Goal: Complete application form

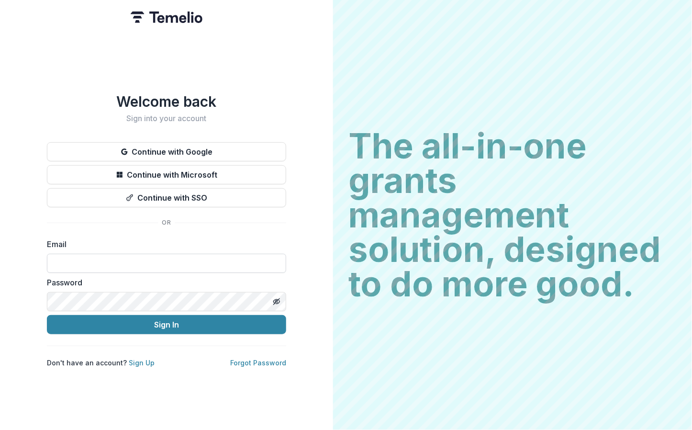
click at [133, 260] on input at bounding box center [166, 263] width 239 height 19
type input "**********"
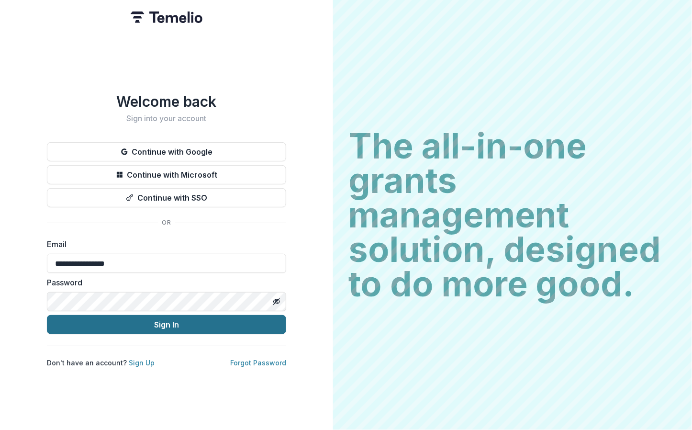
click at [259, 319] on button "Sign In" at bounding box center [166, 324] width 239 height 19
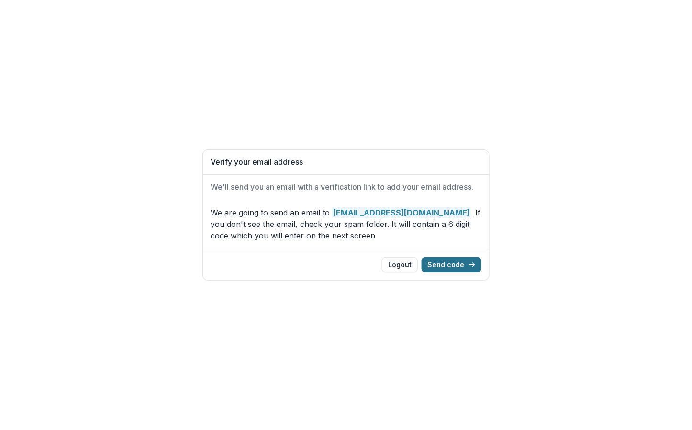
click at [450, 265] on button "Send code" at bounding box center [452, 264] width 60 height 15
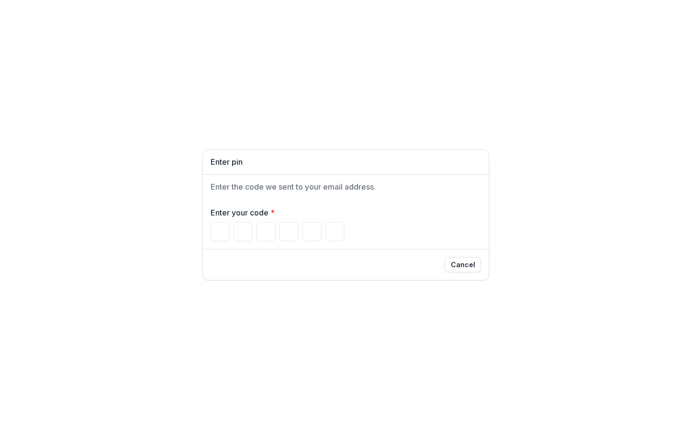
paste input "******"
type input "*"
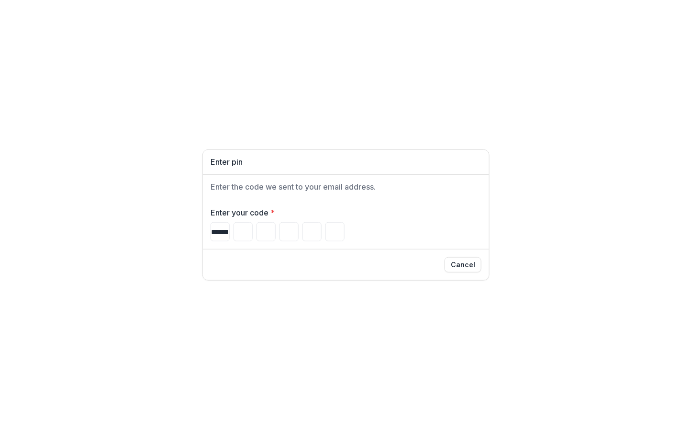
type input "*"
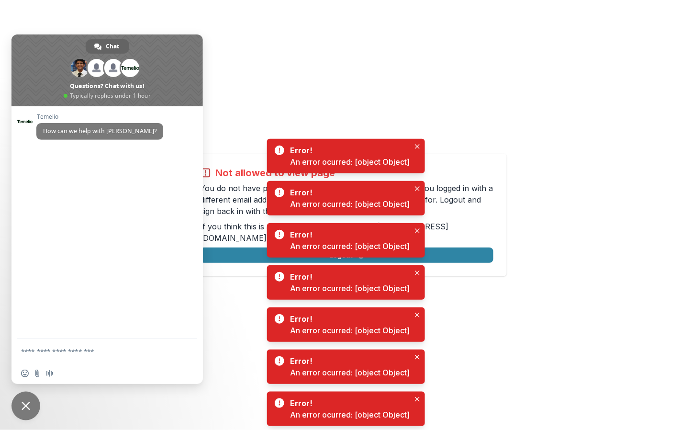
click at [226, 85] on div "Not allowed to view page You do not have permission to view the page. It is lik…" at bounding box center [346, 215] width 692 height 430
click at [178, 46] on span at bounding box center [106, 70] width 191 height 72
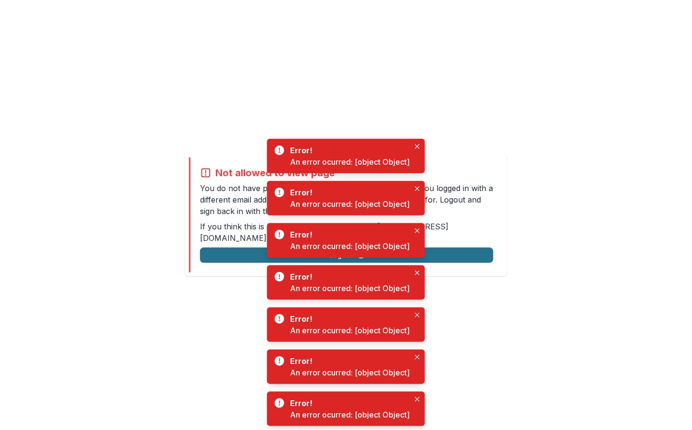
click at [219, 249] on button "Logout" at bounding box center [346, 254] width 293 height 15
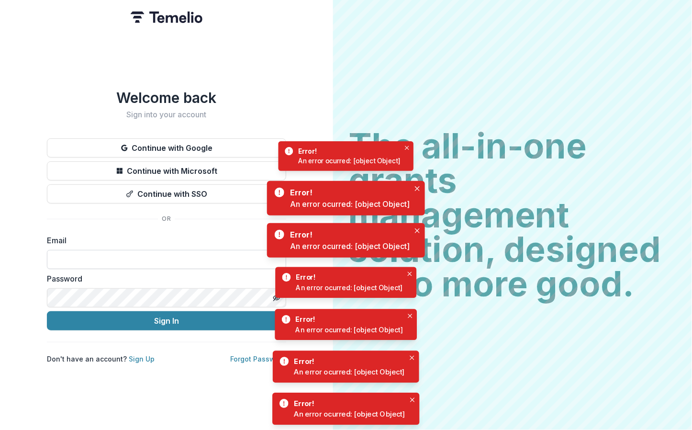
click at [132, 265] on input at bounding box center [166, 259] width 239 height 19
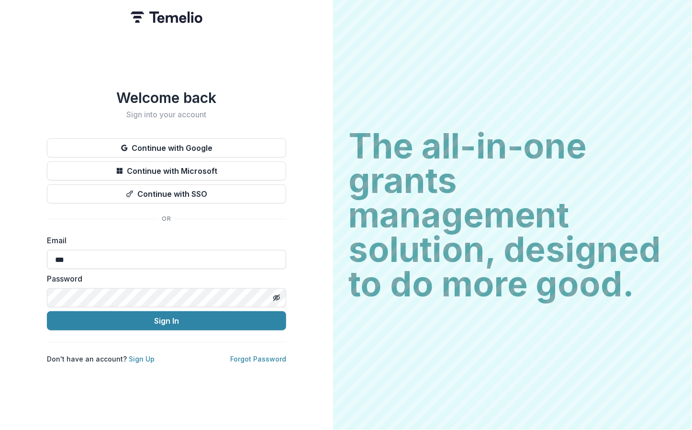
click at [119, 265] on input "***" at bounding box center [166, 259] width 239 height 19
type input "**********"
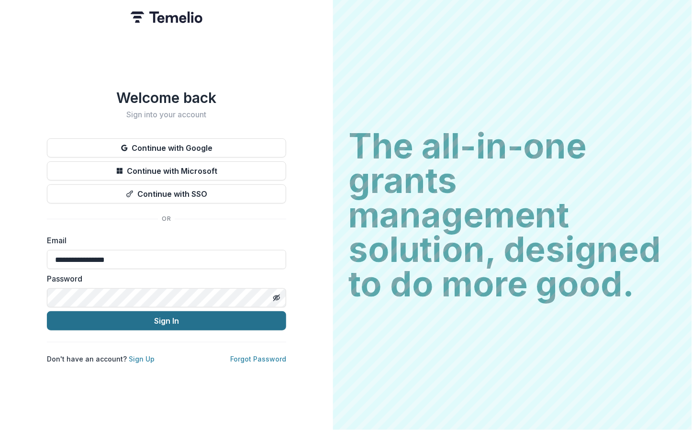
click at [253, 323] on button "Sign In" at bounding box center [166, 320] width 239 height 19
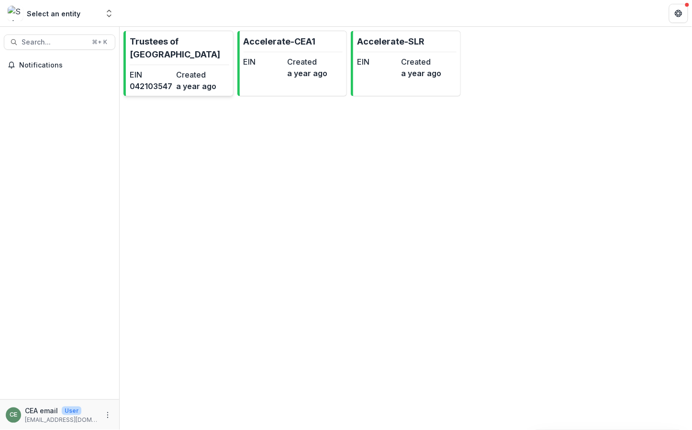
click at [174, 65] on hr at bounding box center [180, 65] width 100 height 0
click at [280, 53] on link "Accelerate-CEA1 EIN Created a year ago" at bounding box center [292, 64] width 110 height 66
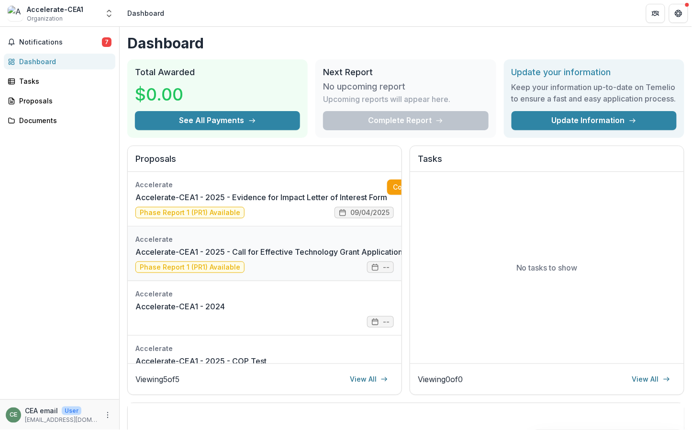
click at [278, 258] on link "Accelerate-CEA1 - 2025 - Call for Effective Technology Grant Application" at bounding box center [268, 251] width 267 height 11
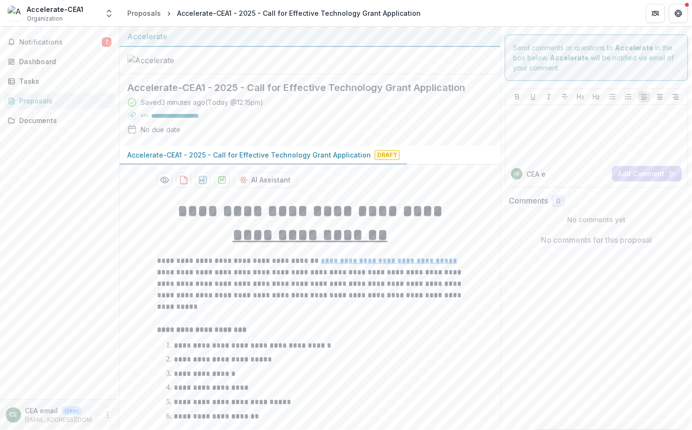
click at [335, 160] on p "Accelerate-CEA1 - 2025 - Call for Effective Technology Grant Application" at bounding box center [249, 155] width 244 height 10
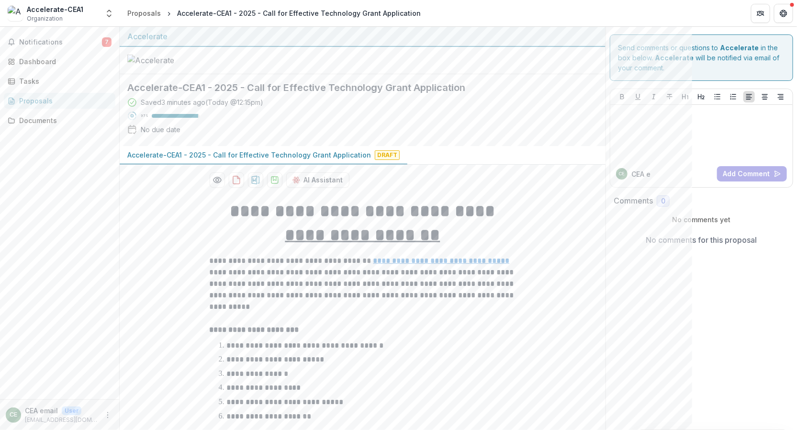
click at [466, 165] on div "Accelerate-CEA1 - 2025 - Call for Effective Technology Grant Application Draft" at bounding box center [363, 155] width 486 height 19
click at [467, 165] on div "Accelerate-CEA1 - 2025 - Call for Effective Technology Grant Application Draft" at bounding box center [363, 155] width 486 height 19
click at [62, 41] on span "Notifications" at bounding box center [60, 42] width 83 height 8
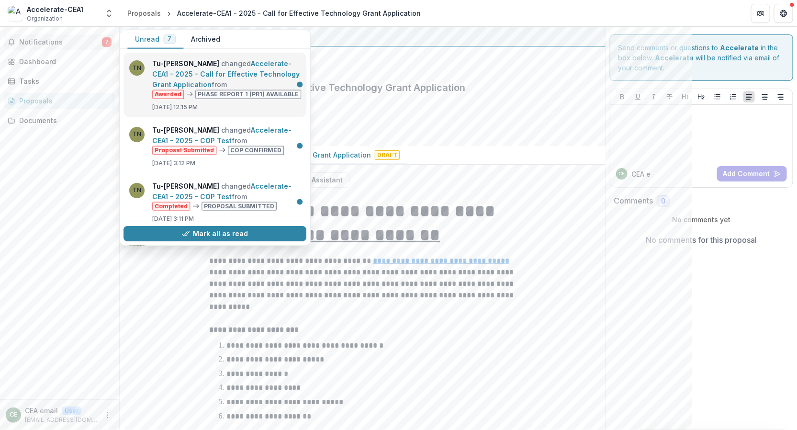
click at [197, 70] on link "Accelerate-CEA1 - 2025 - Call for Effective Technology Grant Application" at bounding box center [225, 73] width 147 height 29
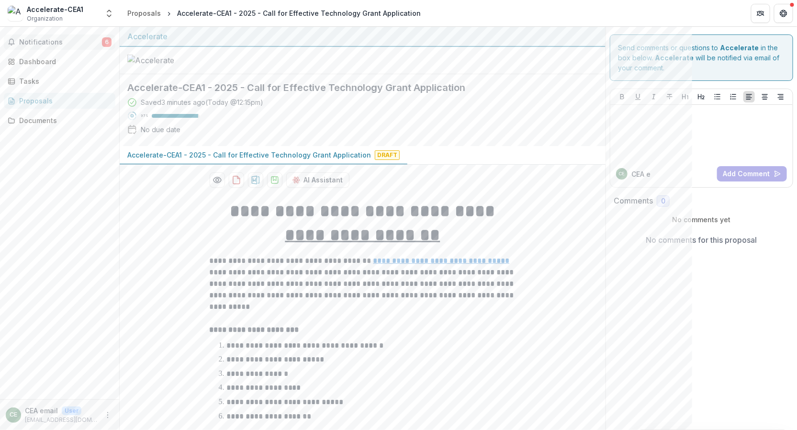
click at [40, 45] on span "Notifications" at bounding box center [60, 42] width 83 height 8
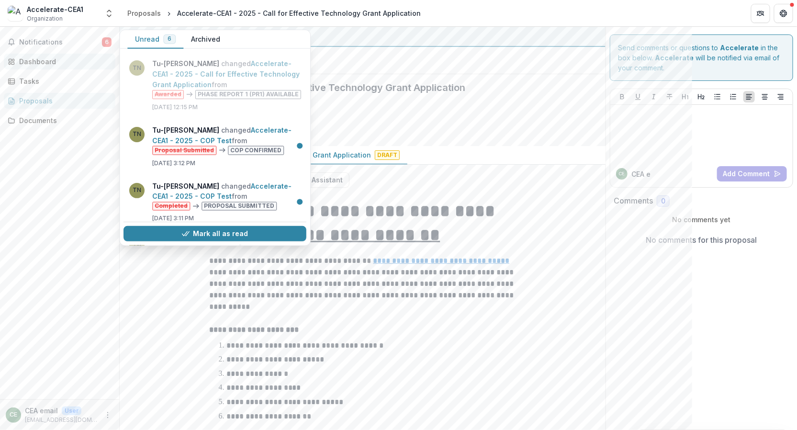
click at [40, 62] on div "Dashboard" at bounding box center [63, 61] width 89 height 10
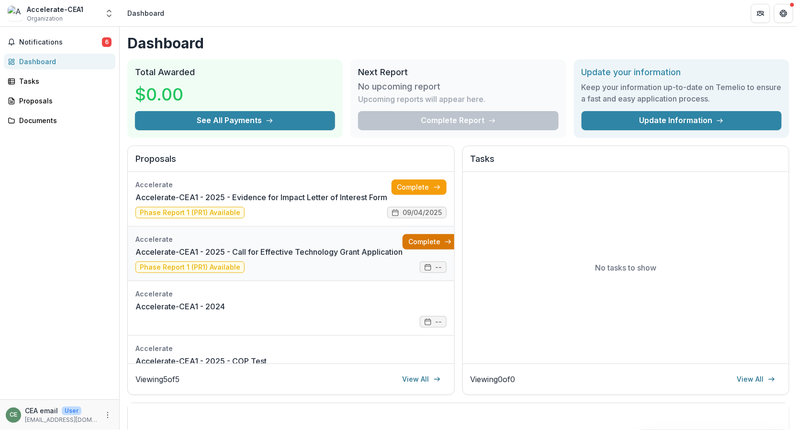
click at [422, 237] on link "Complete" at bounding box center [430, 241] width 55 height 15
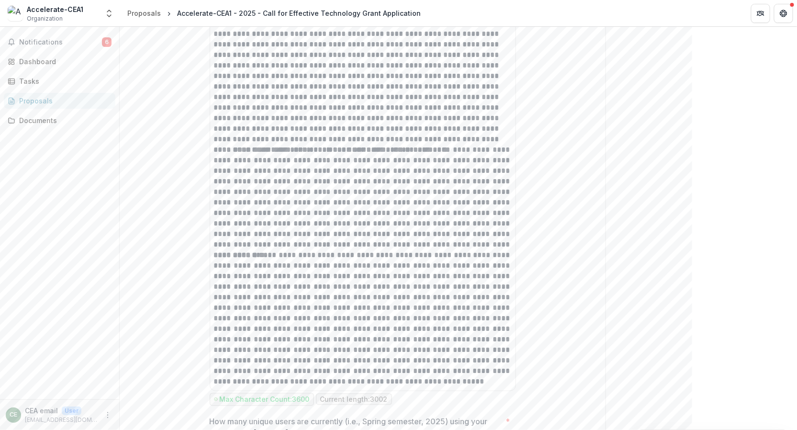
scroll to position [1843, 0]
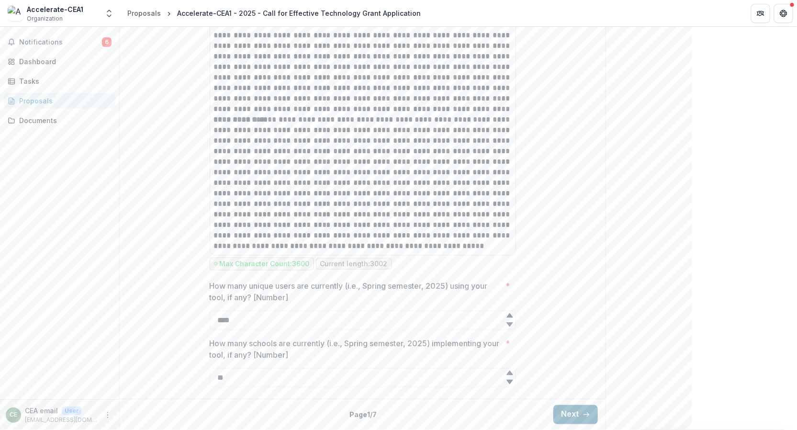
click at [570, 417] on button "Next" at bounding box center [575, 414] width 45 height 19
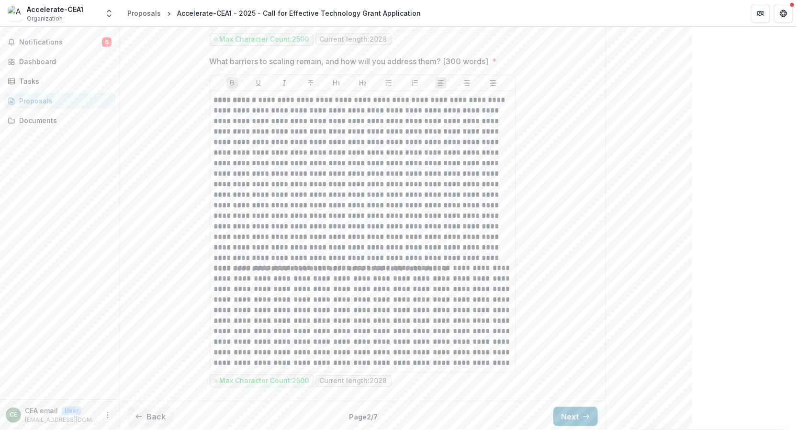
scroll to position [3161, 0]
click at [568, 411] on button "Next" at bounding box center [575, 414] width 45 height 19
click at [568, 413] on button "Next" at bounding box center [575, 414] width 45 height 19
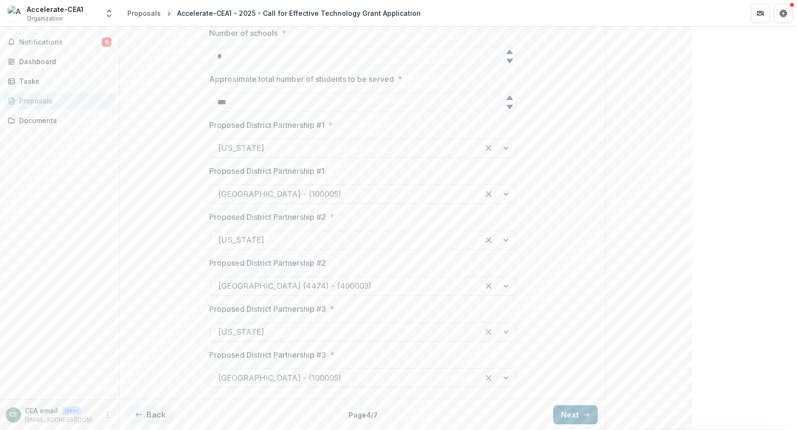
click at [568, 413] on button "Next" at bounding box center [575, 414] width 45 height 19
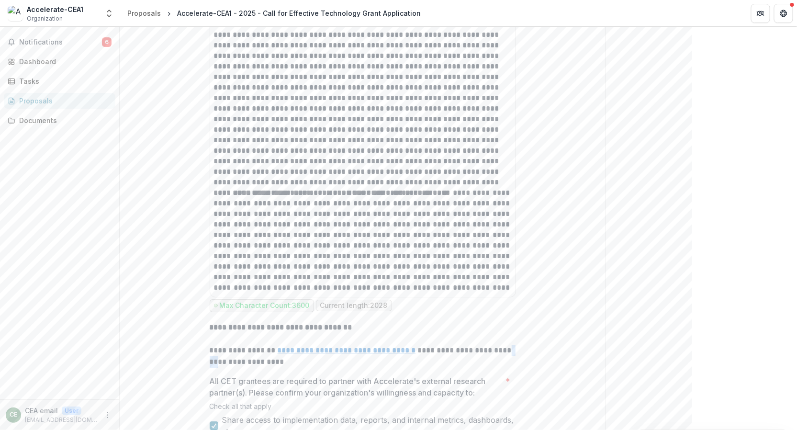
click at [568, 413] on div "**********" at bounding box center [363, 290] width 486 height 2475
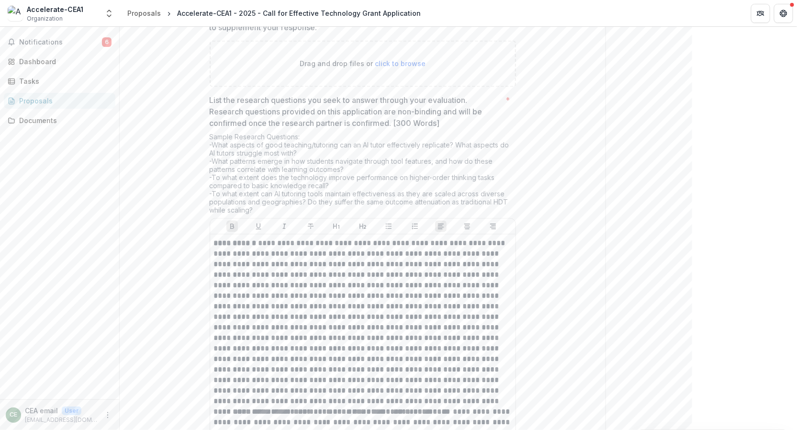
scroll to position [2330, 0]
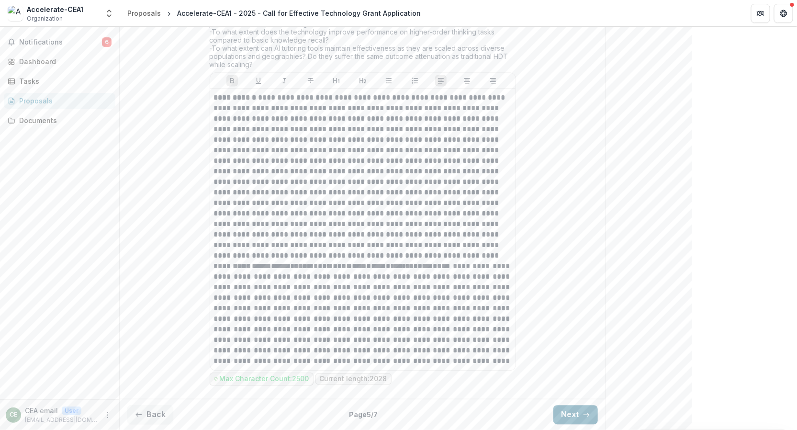
click at [570, 413] on button "Next" at bounding box center [575, 414] width 45 height 19
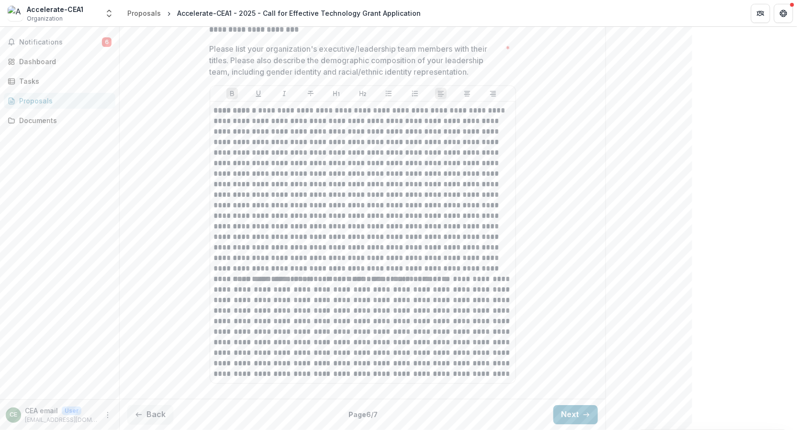
scroll to position [1047, 0]
click at [567, 410] on button "Next" at bounding box center [575, 414] width 45 height 19
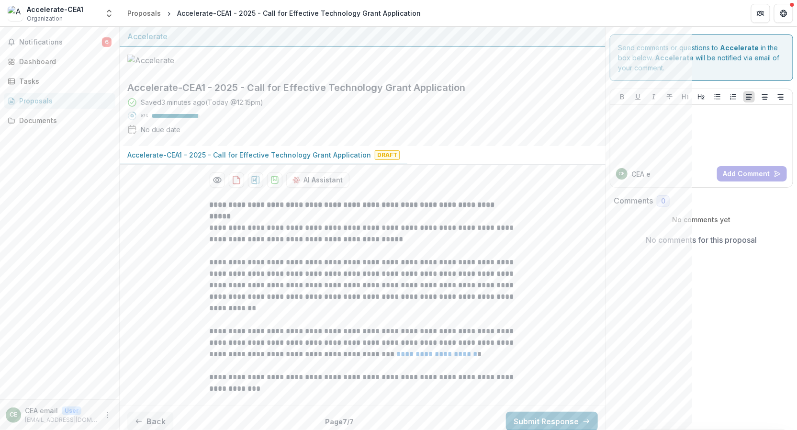
scroll to position [73, 0]
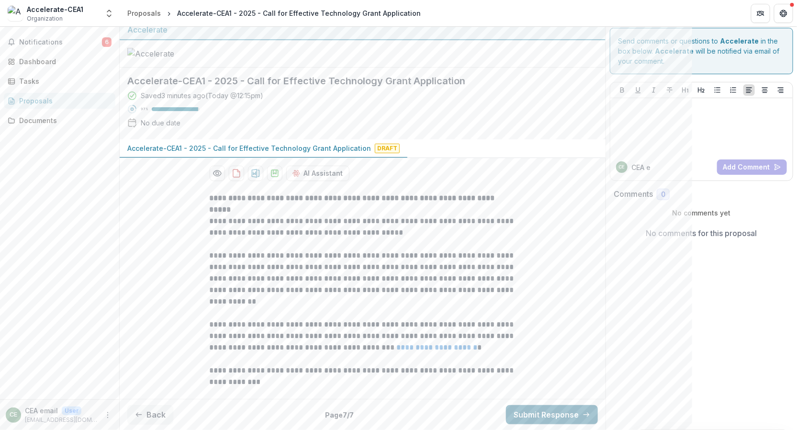
click at [551, 412] on button "Submit Response" at bounding box center [552, 414] width 92 height 19
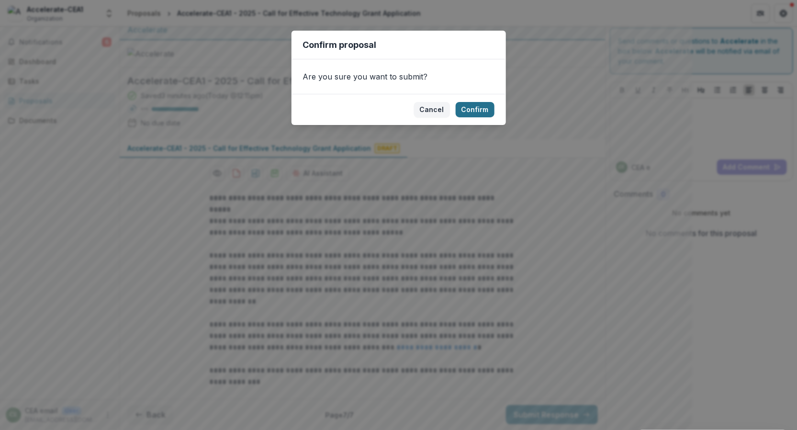
click at [479, 105] on button "Confirm" at bounding box center [475, 109] width 39 height 15
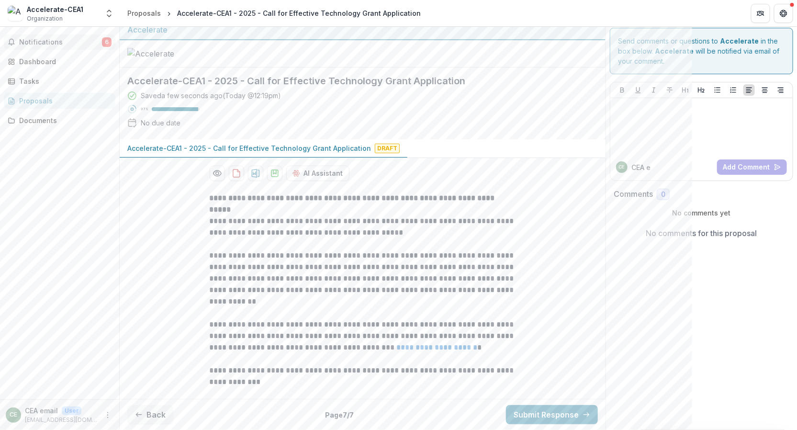
click at [56, 42] on span "Notifications" at bounding box center [60, 42] width 83 height 8
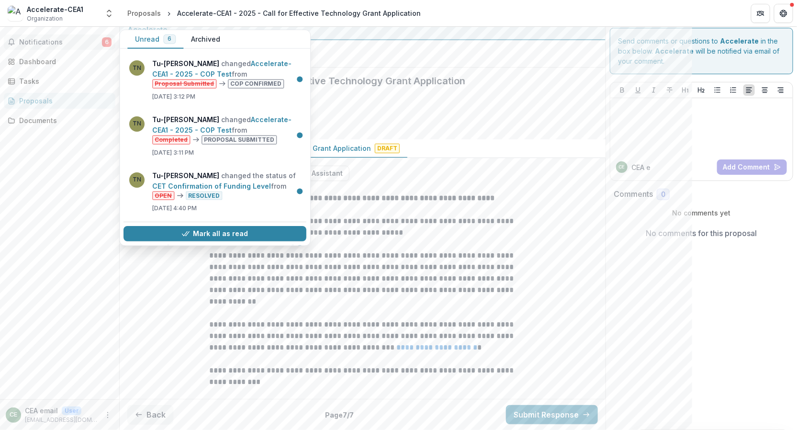
click at [56, 42] on span "Notifications" at bounding box center [60, 42] width 83 height 8
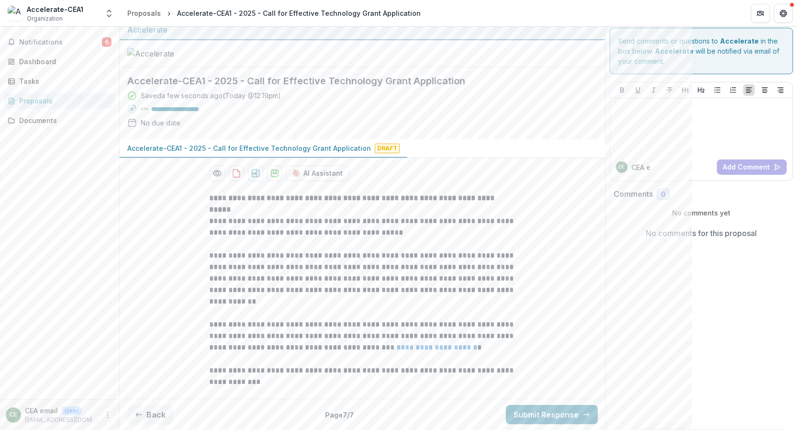
click at [47, 95] on link "Proposals" at bounding box center [60, 101] width 112 height 16
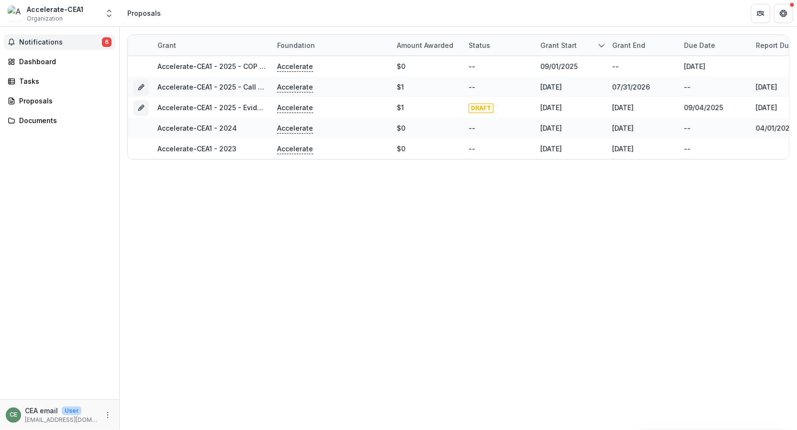
click at [46, 42] on span "Notifications" at bounding box center [60, 42] width 83 height 8
click at [44, 62] on div "Dashboard" at bounding box center [63, 61] width 89 height 10
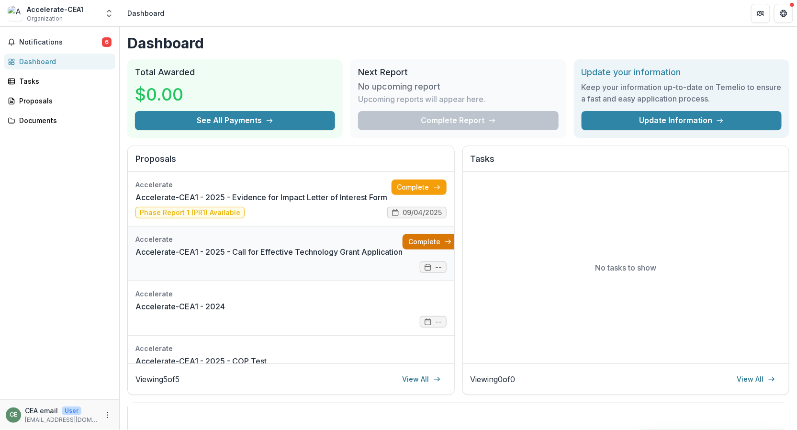
click at [414, 238] on link "Complete" at bounding box center [430, 241] width 55 height 15
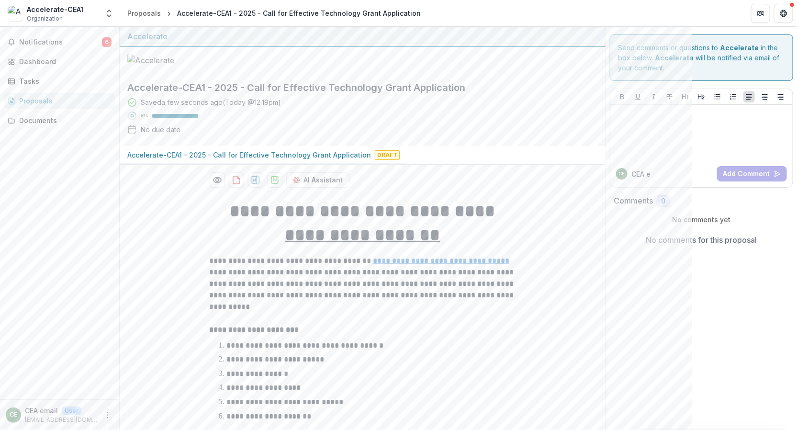
click at [63, 44] on span "Notifications" at bounding box center [60, 42] width 83 height 8
click at [62, 206] on div "Notifications 6 Unread 6 Archived TN Tu-[PERSON_NAME] changed Accelerate-CEA1 -…" at bounding box center [59, 213] width 119 height 372
click at [85, 42] on span "Notifications" at bounding box center [60, 42] width 83 height 8
click at [77, 196] on div "Notifications 6 Unread 6 Archived TN Tu-[PERSON_NAME] changed Accelerate-CEA1 -…" at bounding box center [59, 213] width 119 height 372
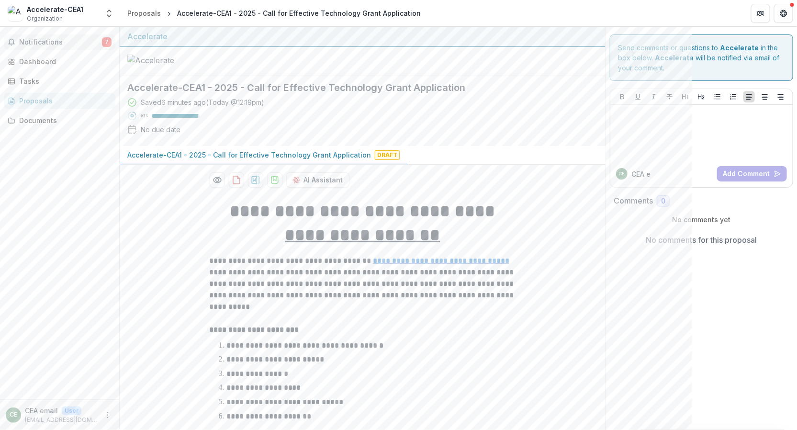
click at [58, 44] on span "Notifications" at bounding box center [60, 42] width 83 height 8
click at [55, 61] on div "Dashboard" at bounding box center [63, 61] width 89 height 10
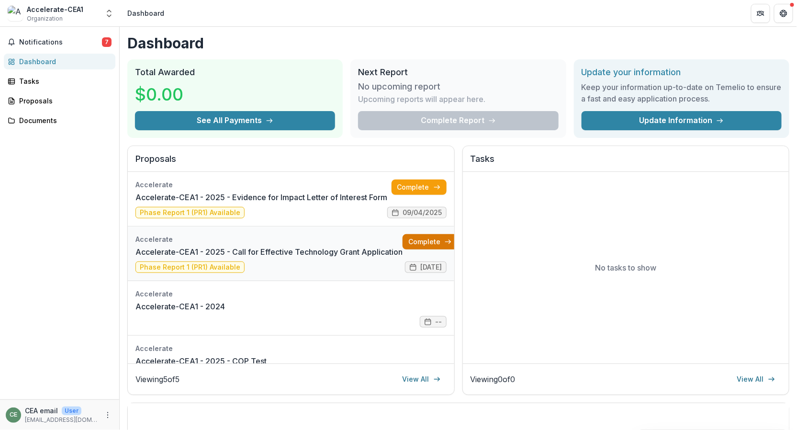
click at [418, 239] on link "Complete" at bounding box center [430, 241] width 55 height 15
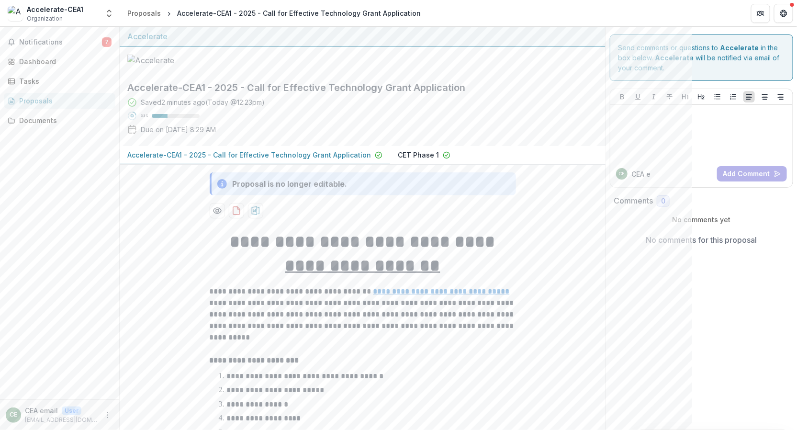
click at [406, 160] on p "CET Phase 1" at bounding box center [418, 155] width 41 height 10
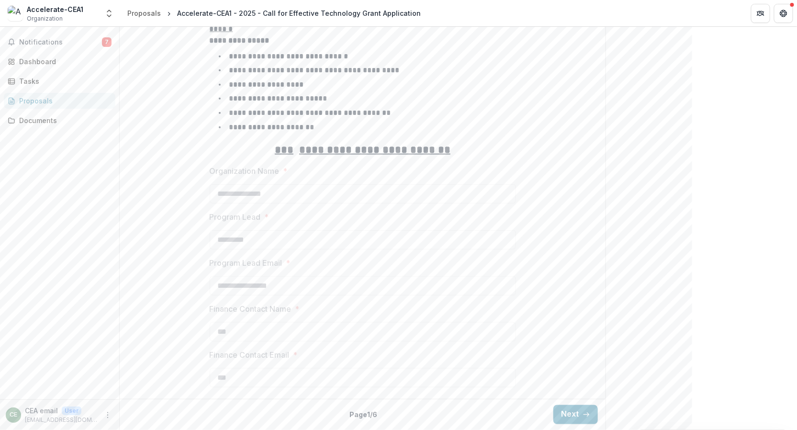
scroll to position [412, 0]
click at [574, 409] on button "Next" at bounding box center [575, 414] width 45 height 19
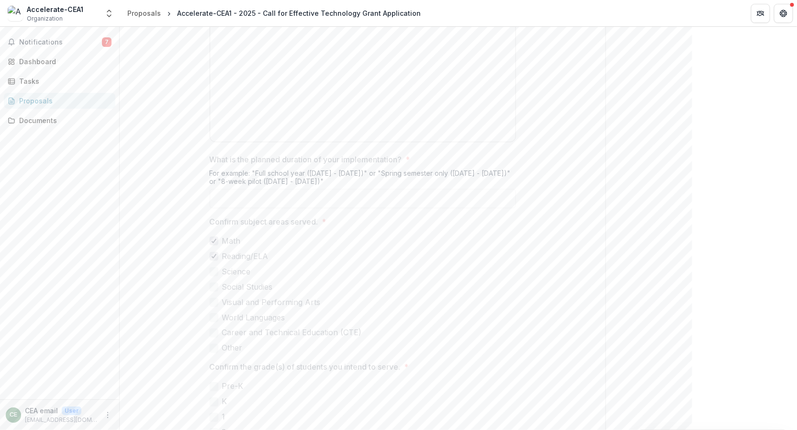
scroll to position [738, 0]
click at [81, 42] on span "Notifications" at bounding box center [60, 42] width 83 height 8
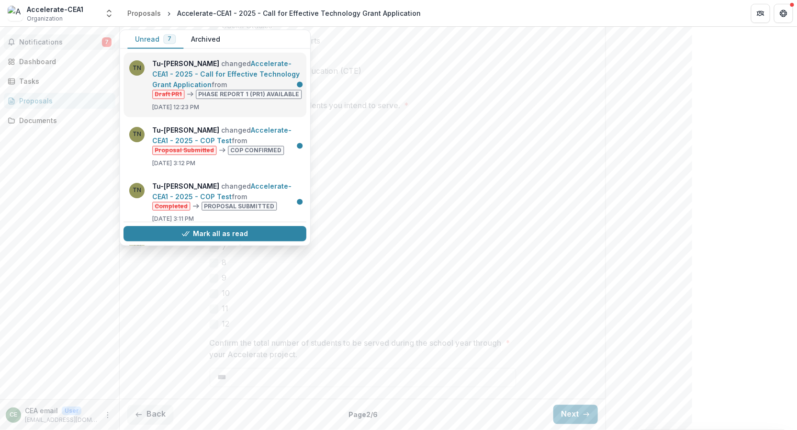
click at [194, 70] on link "Accelerate-CEA1 - 2025 - Call for Effective Technology Grant Application" at bounding box center [225, 73] width 147 height 29
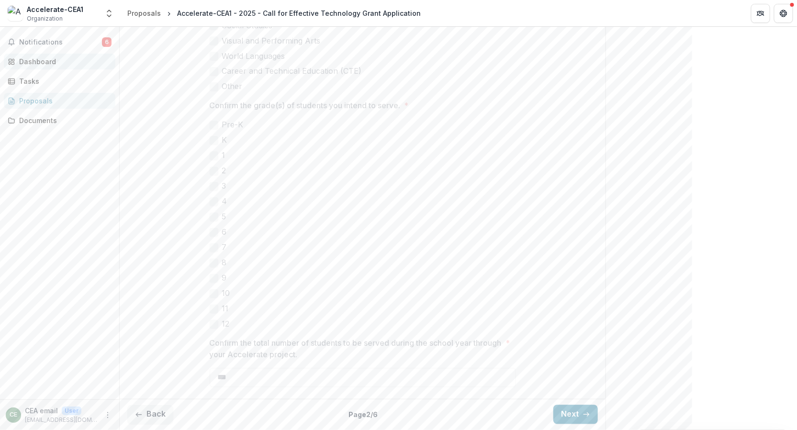
click at [66, 62] on div "Dashboard" at bounding box center [63, 61] width 89 height 10
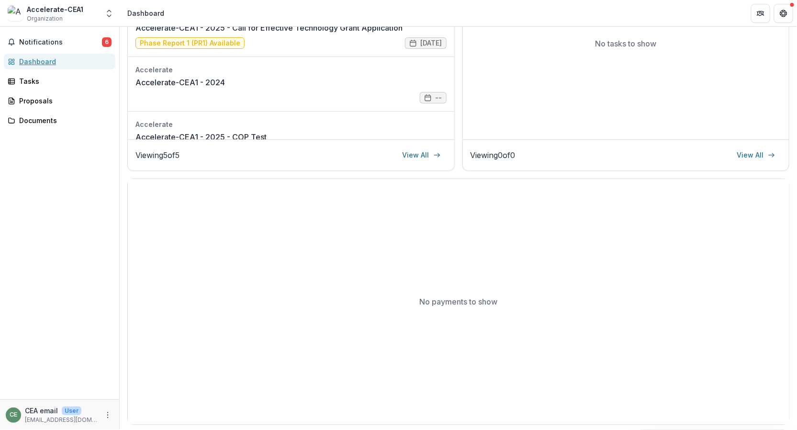
scroll to position [11, 0]
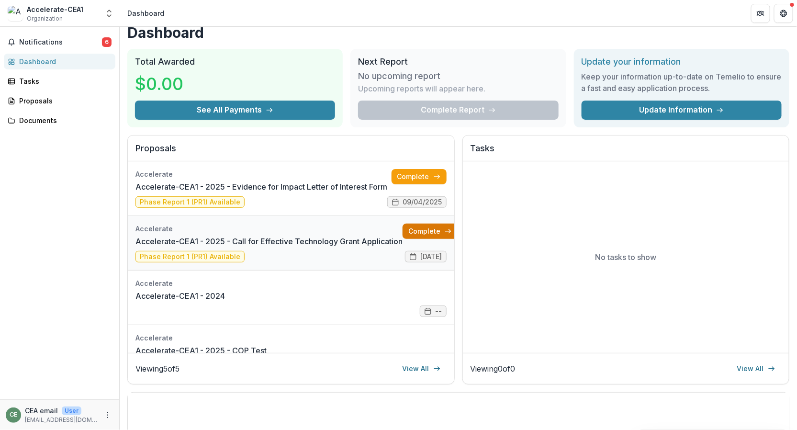
click at [418, 228] on link "Complete" at bounding box center [430, 231] width 55 height 15
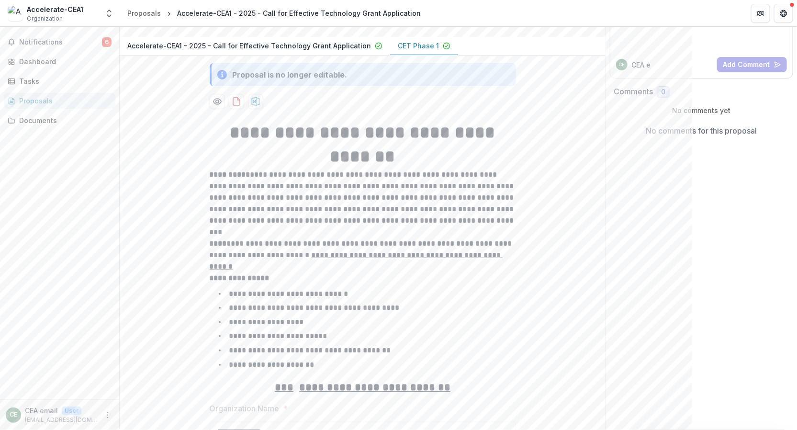
scroll to position [126, 0]
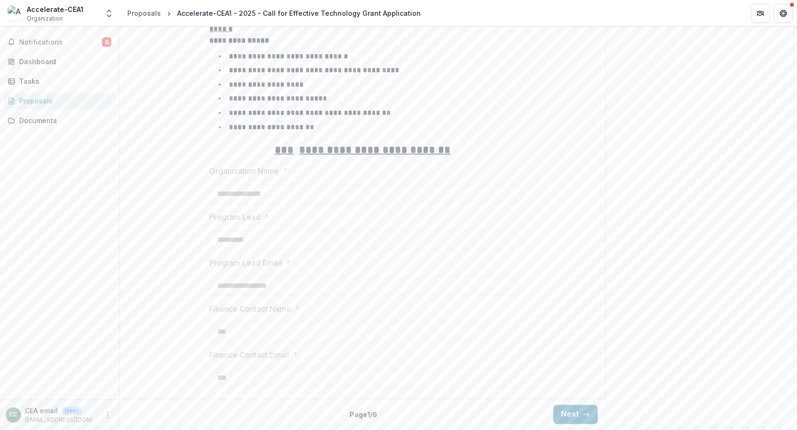
scroll to position [398, 0]
